Goal: Navigation & Orientation: Understand site structure

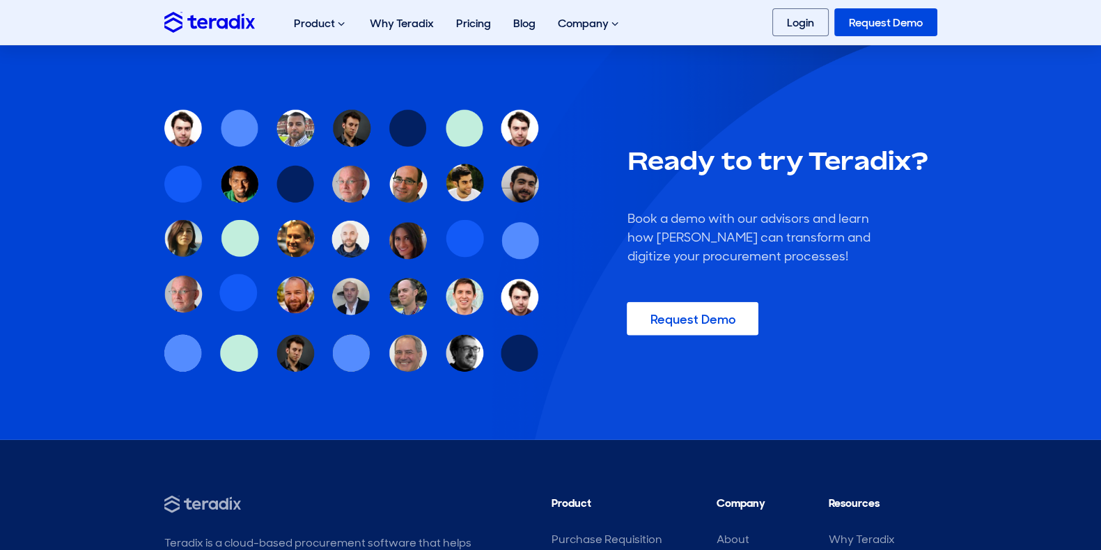
scroll to position [4118, 0]
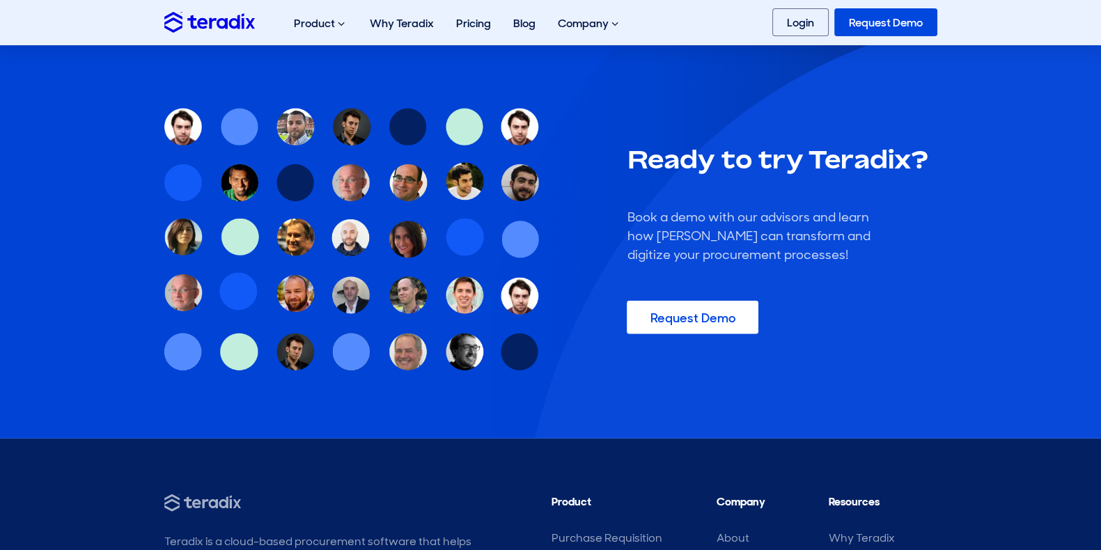
click at [854, 26] on link "Request Demo" at bounding box center [885, 22] width 103 height 28
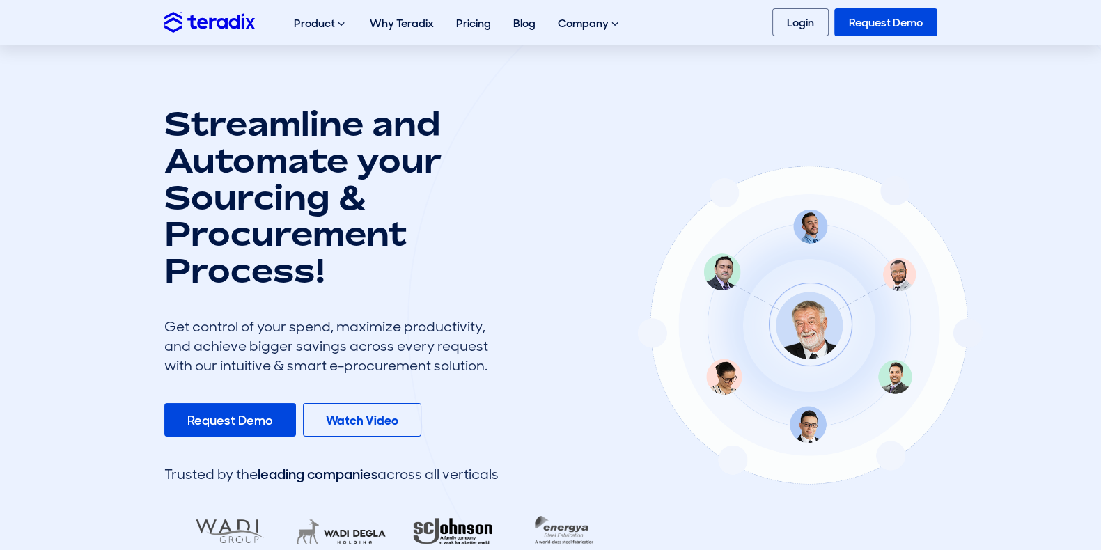
scroll to position [0, 0]
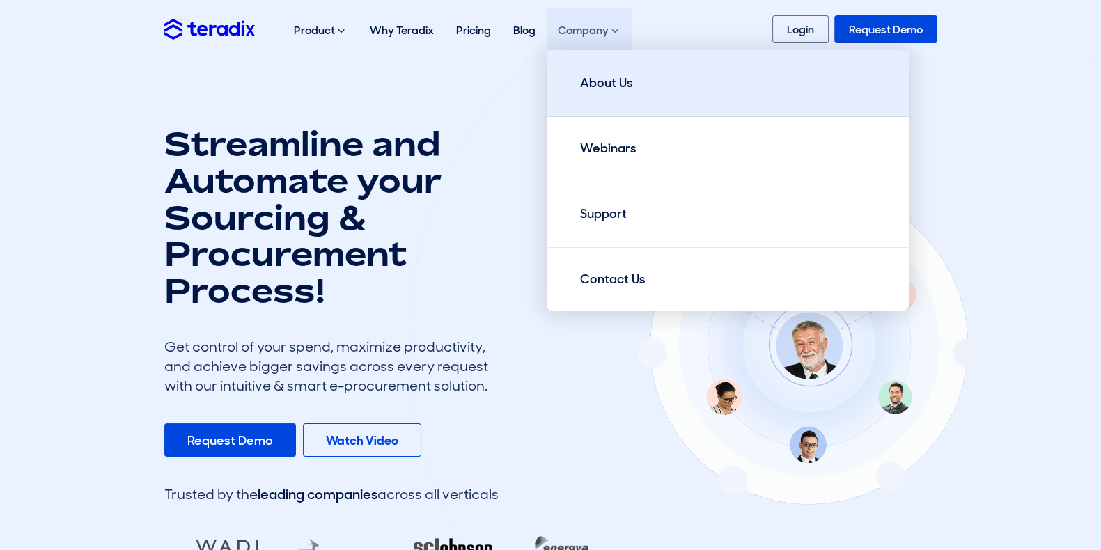
click at [609, 76] on div "About Us" at bounding box center [606, 83] width 53 height 19
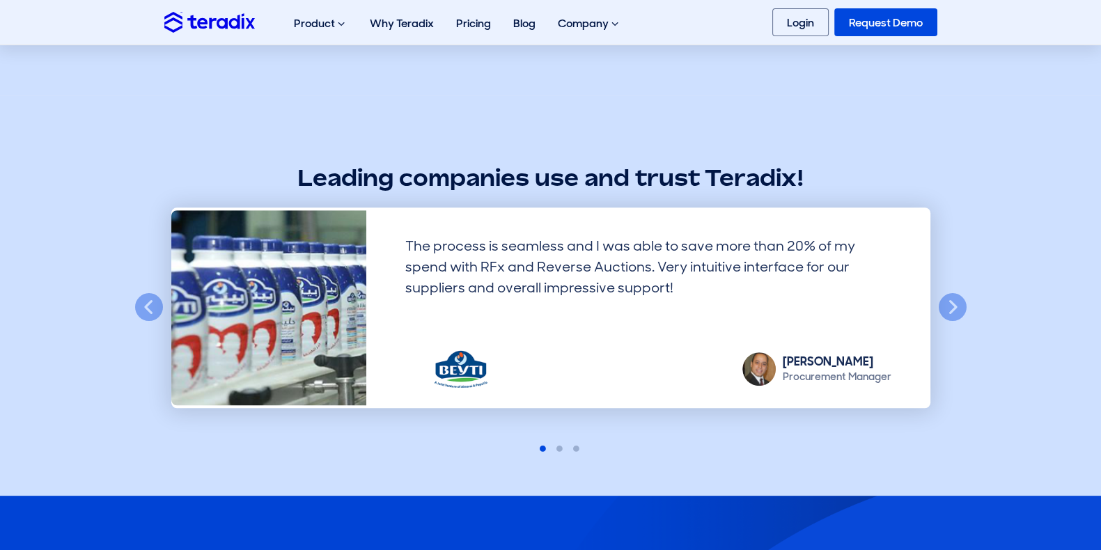
scroll to position [1101, 0]
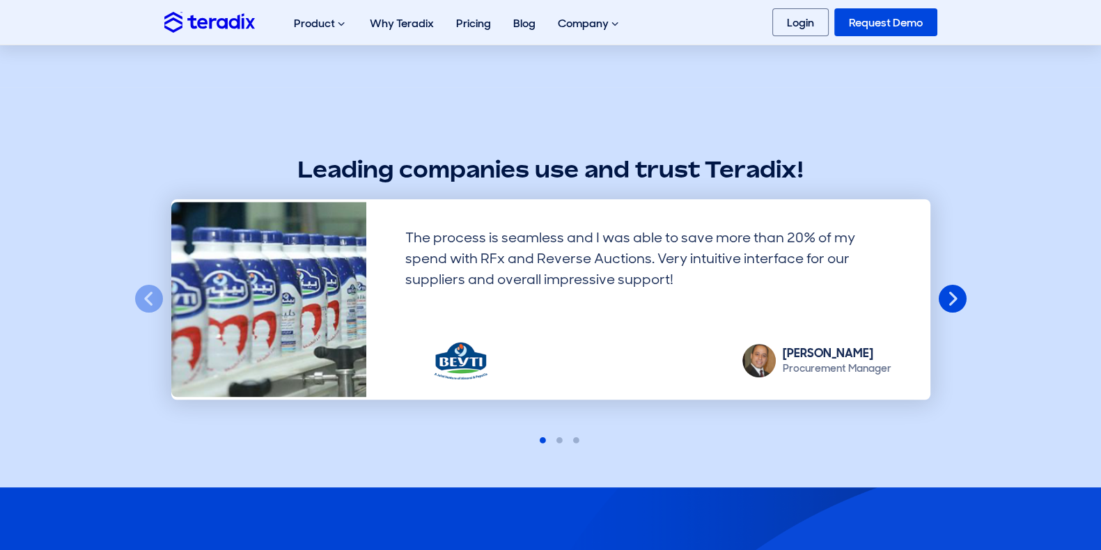
click at [966, 293] on button "Next" at bounding box center [952, 299] width 31 height 31
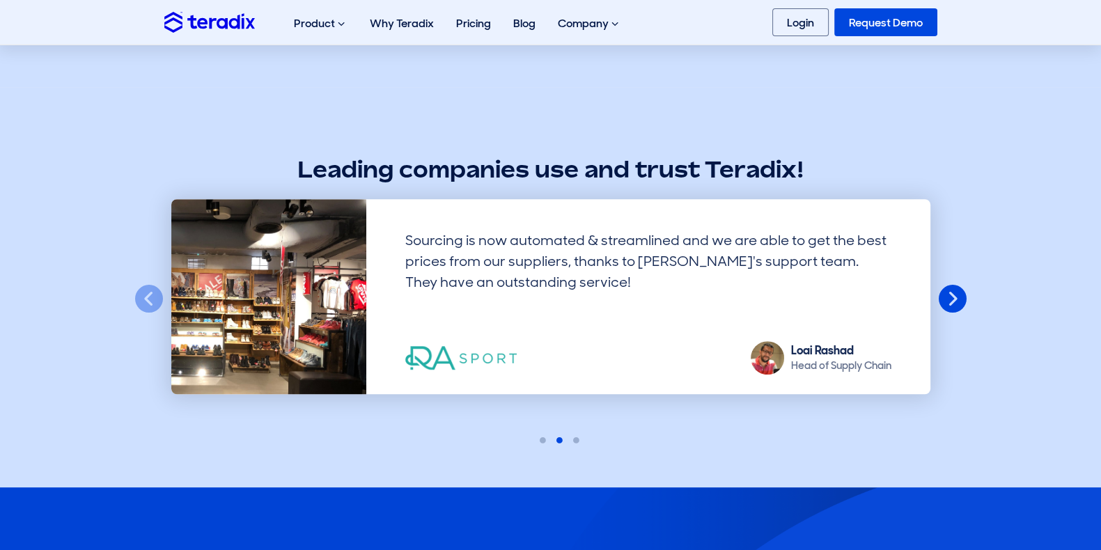
click at [966, 293] on button "Next" at bounding box center [952, 299] width 31 height 31
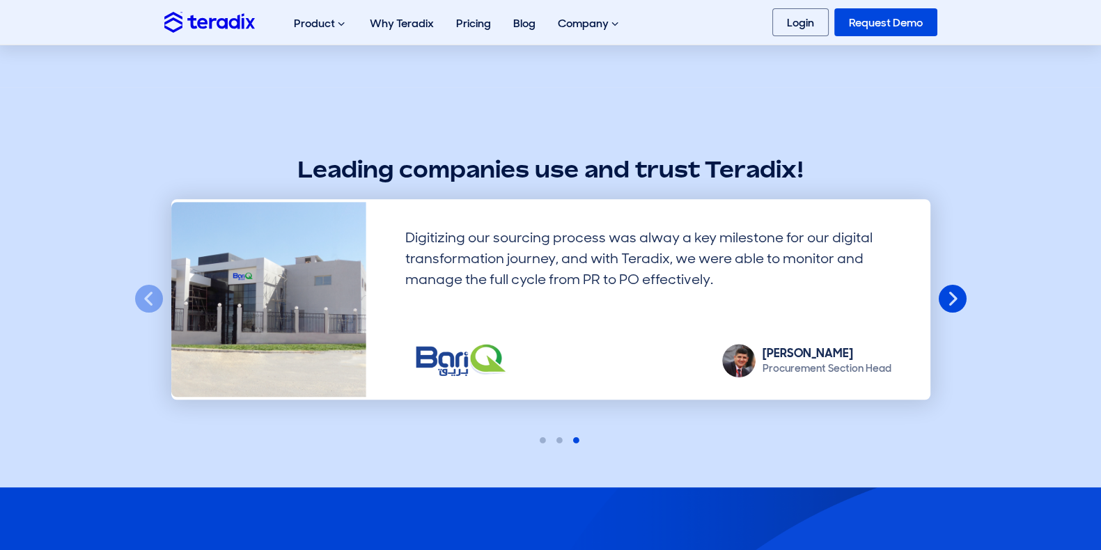
click at [966, 293] on button "Next" at bounding box center [952, 299] width 31 height 31
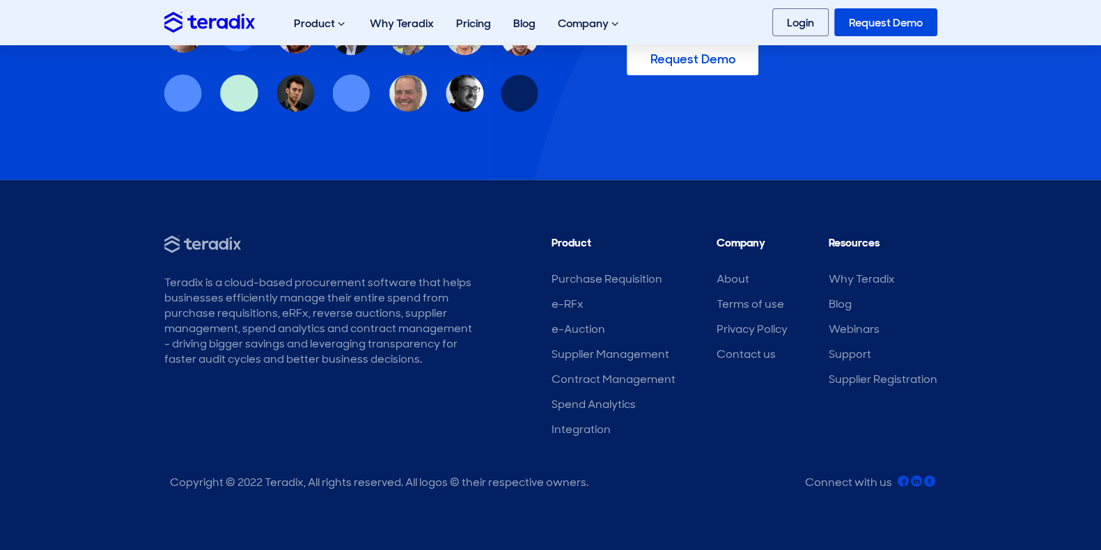
scroll to position [1806, 0]
